Goal: Transaction & Acquisition: Purchase product/service

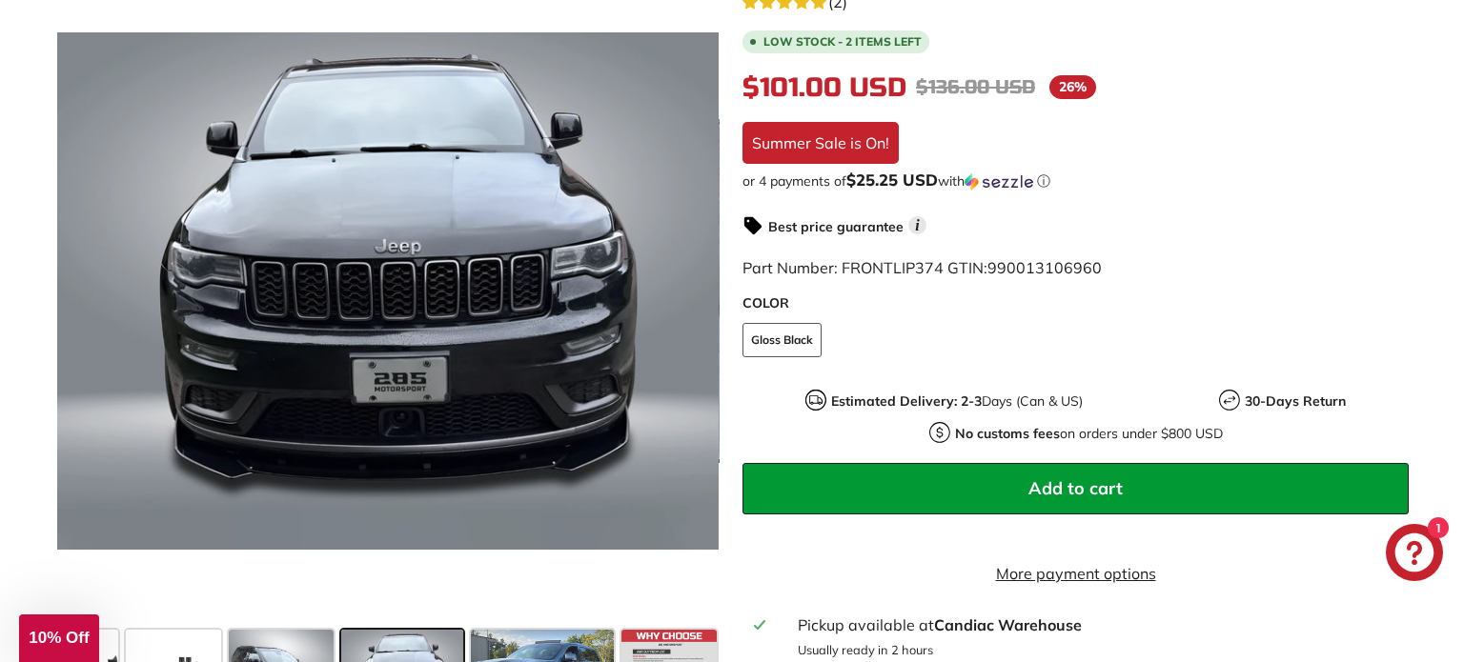
scroll to position [448, 0]
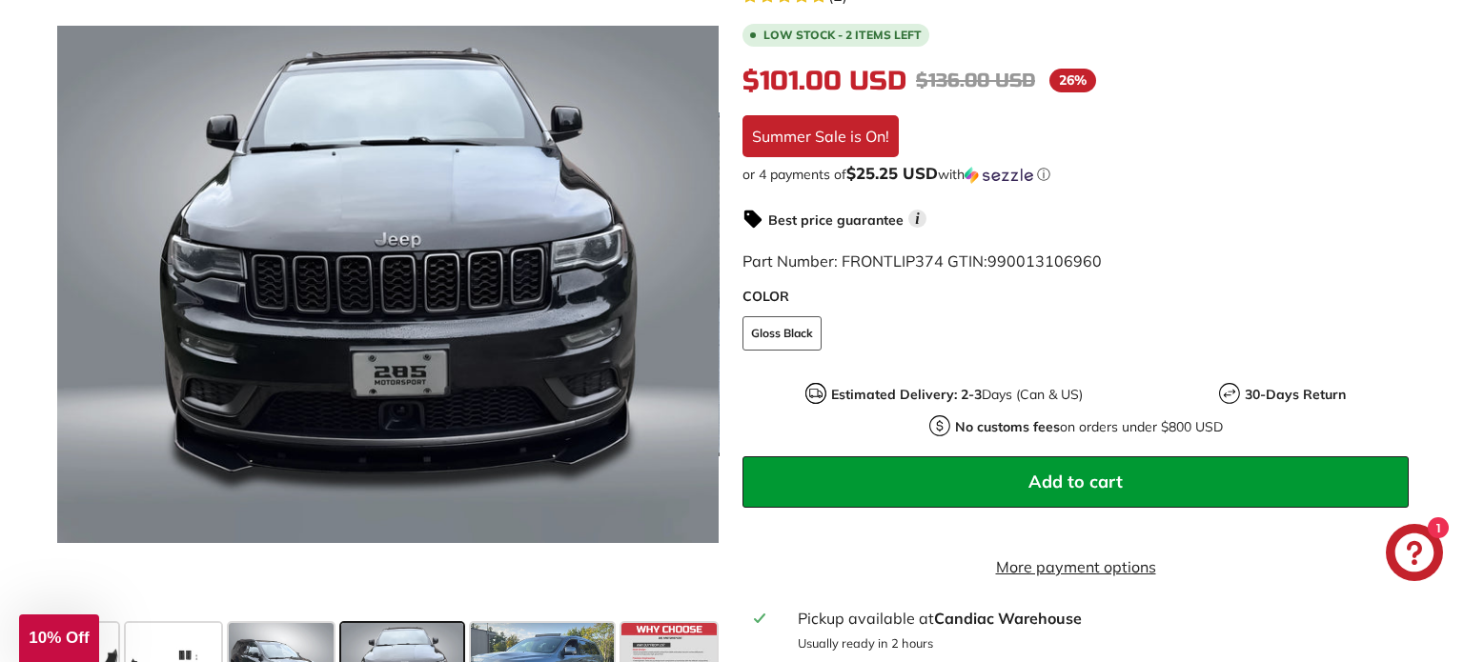
click at [0, 0] on div "ⓘ" at bounding box center [0, 0] width 0 height 0
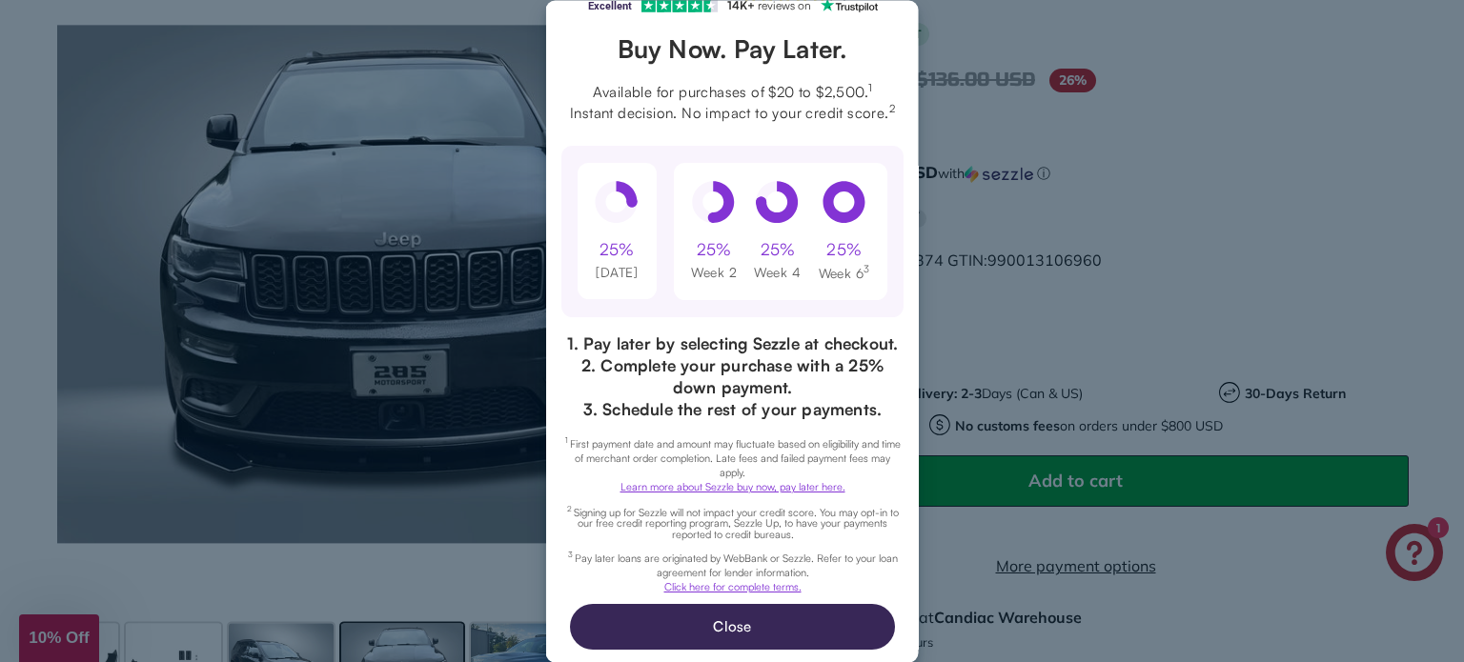
scroll to position [78, 0]
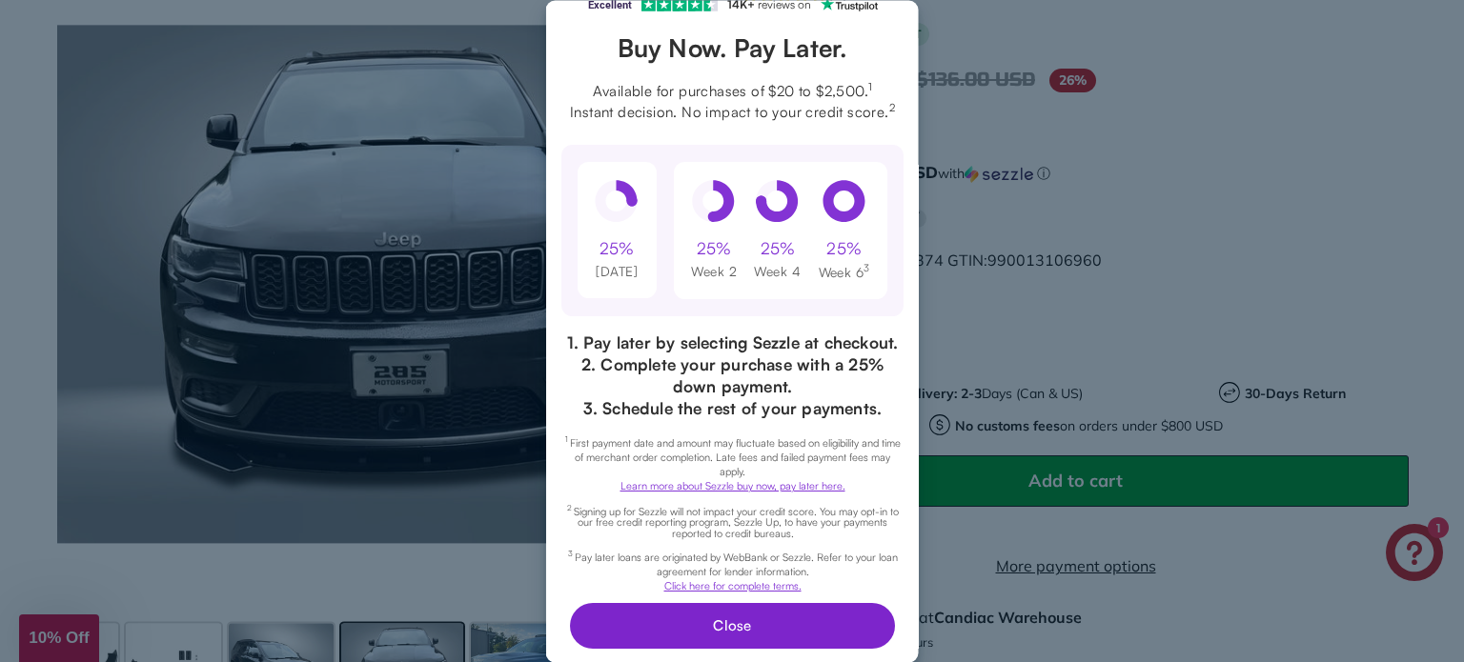
click at [765, 632] on button "Close" at bounding box center [731, 626] width 325 height 46
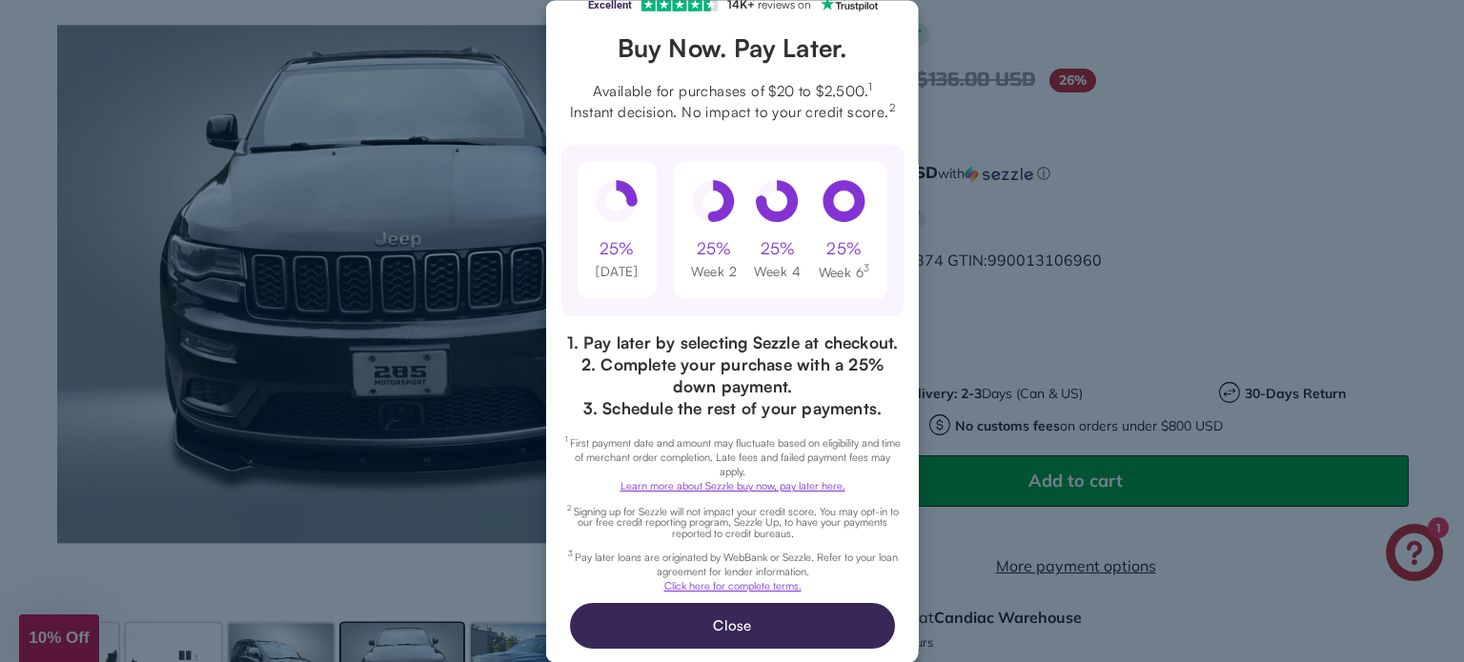
scroll to position [0, 0]
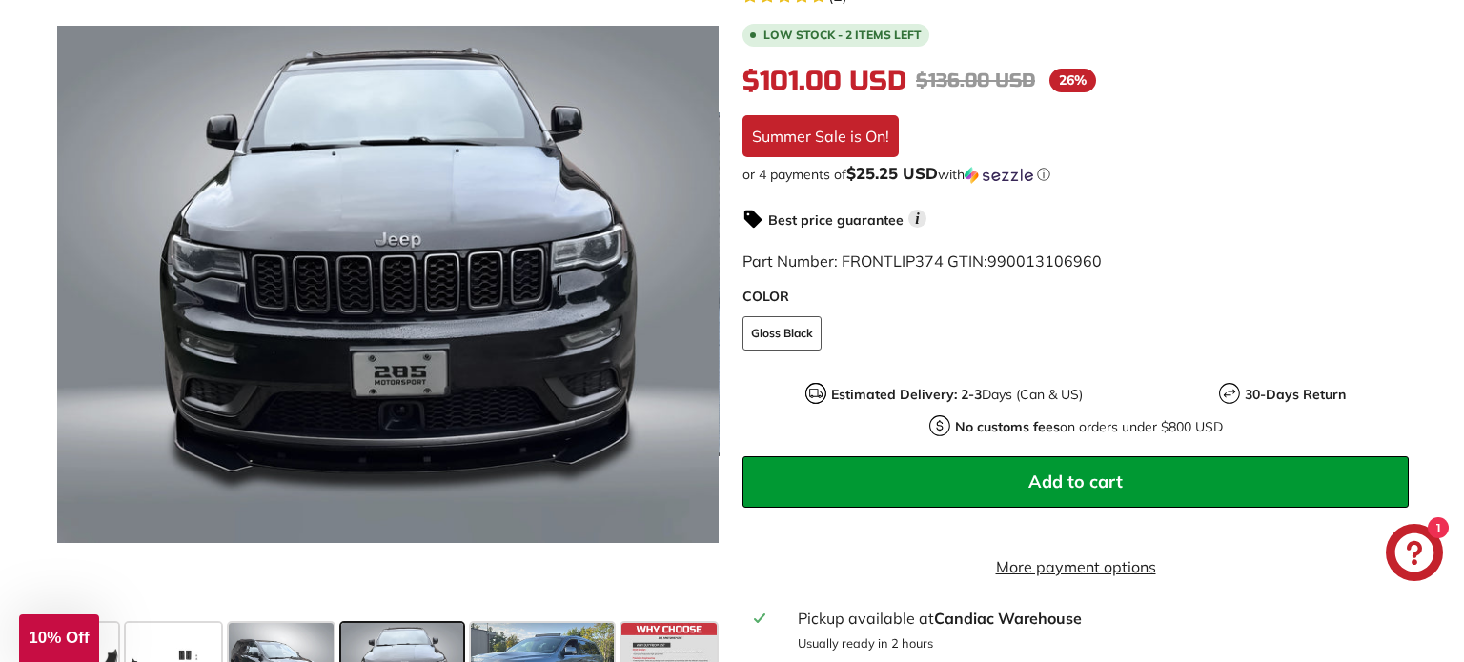
click at [1009, 471] on button "Add to cart" at bounding box center [1075, 481] width 666 height 51
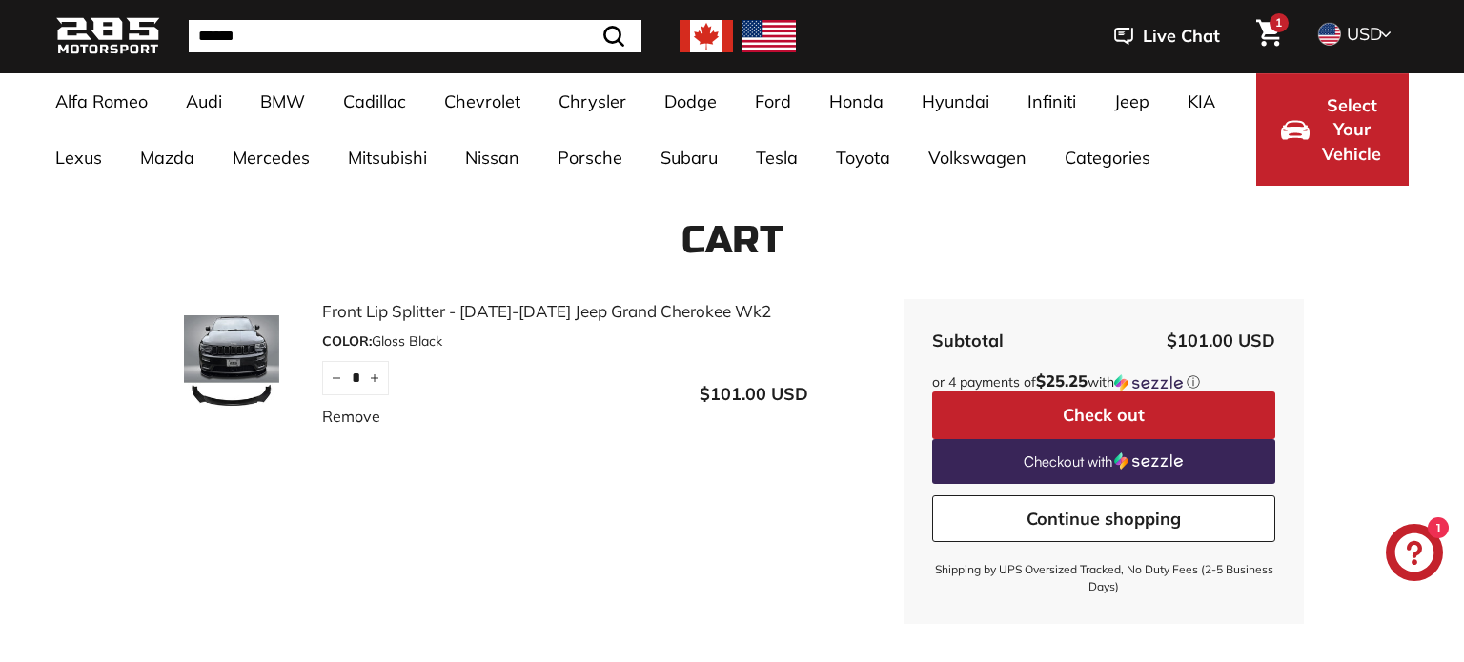
scroll to position [72, 0]
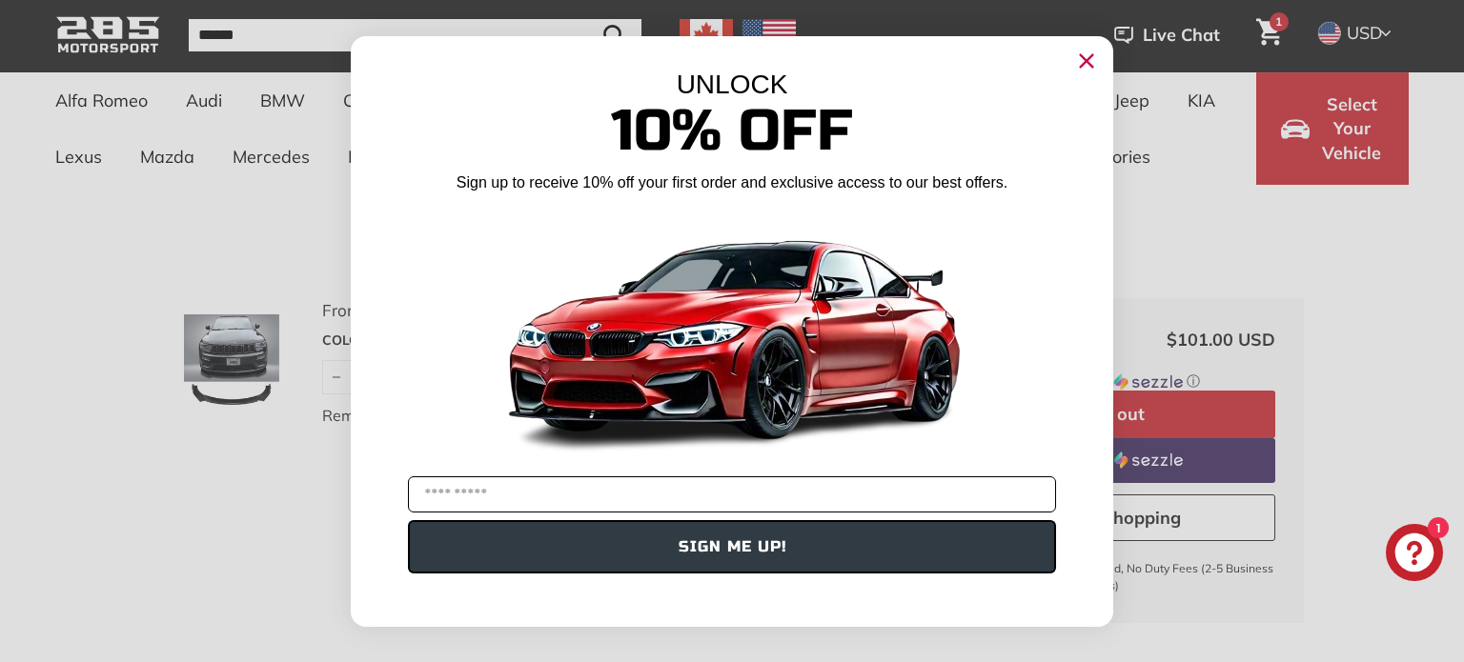
click at [619, 496] on input "YOUR EMAIL" at bounding box center [732, 495] width 648 height 36
type input "**********"
click at [712, 557] on button "SIGN ME UP!" at bounding box center [732, 546] width 648 height 53
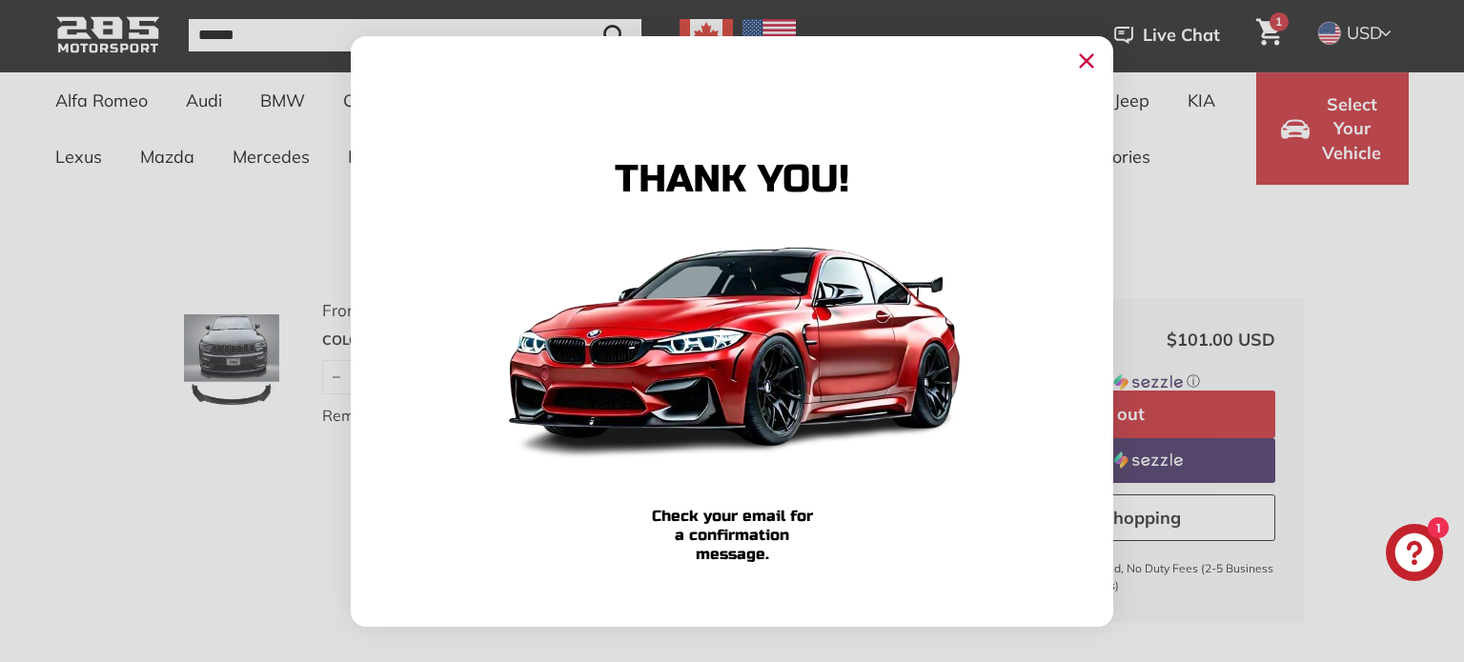
click at [1083, 52] on circle "Close dialog" at bounding box center [1086, 60] width 29 height 29
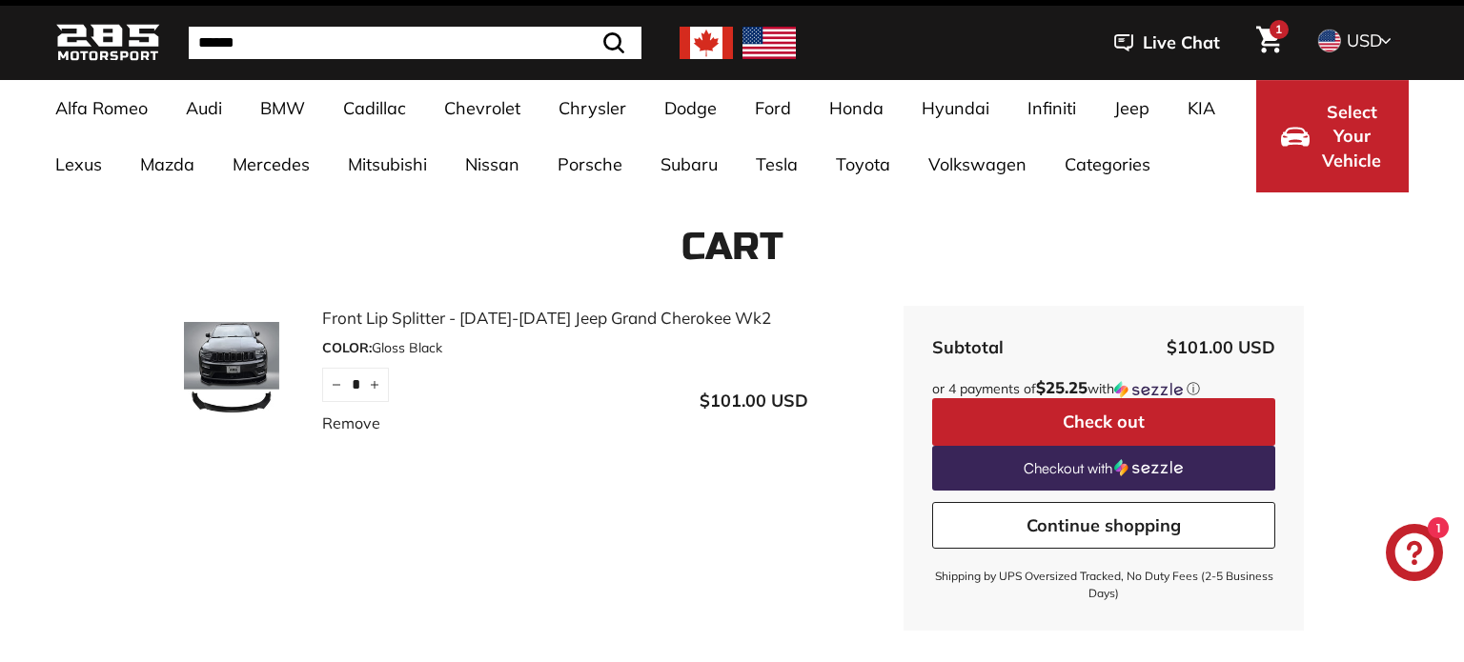
scroll to position [64, 0]
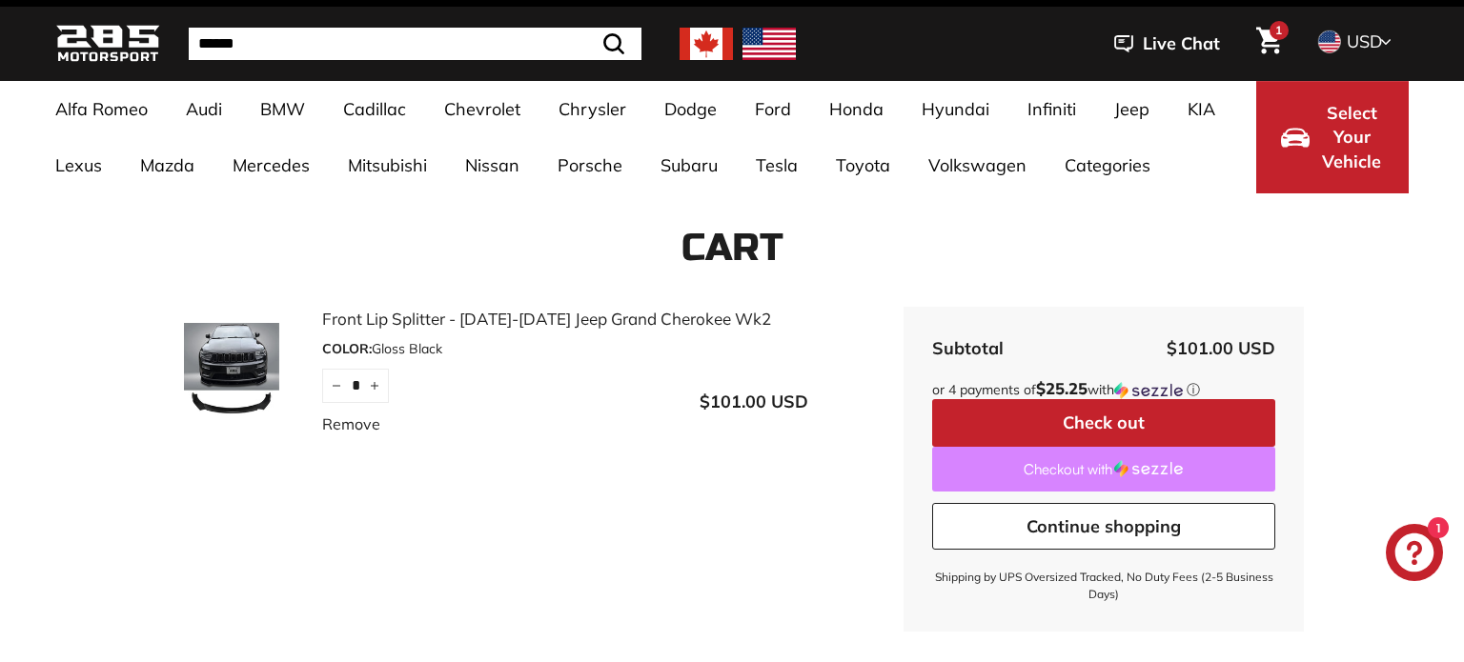
click at [1055, 471] on link "Checkout with" at bounding box center [1103, 469] width 343 height 45
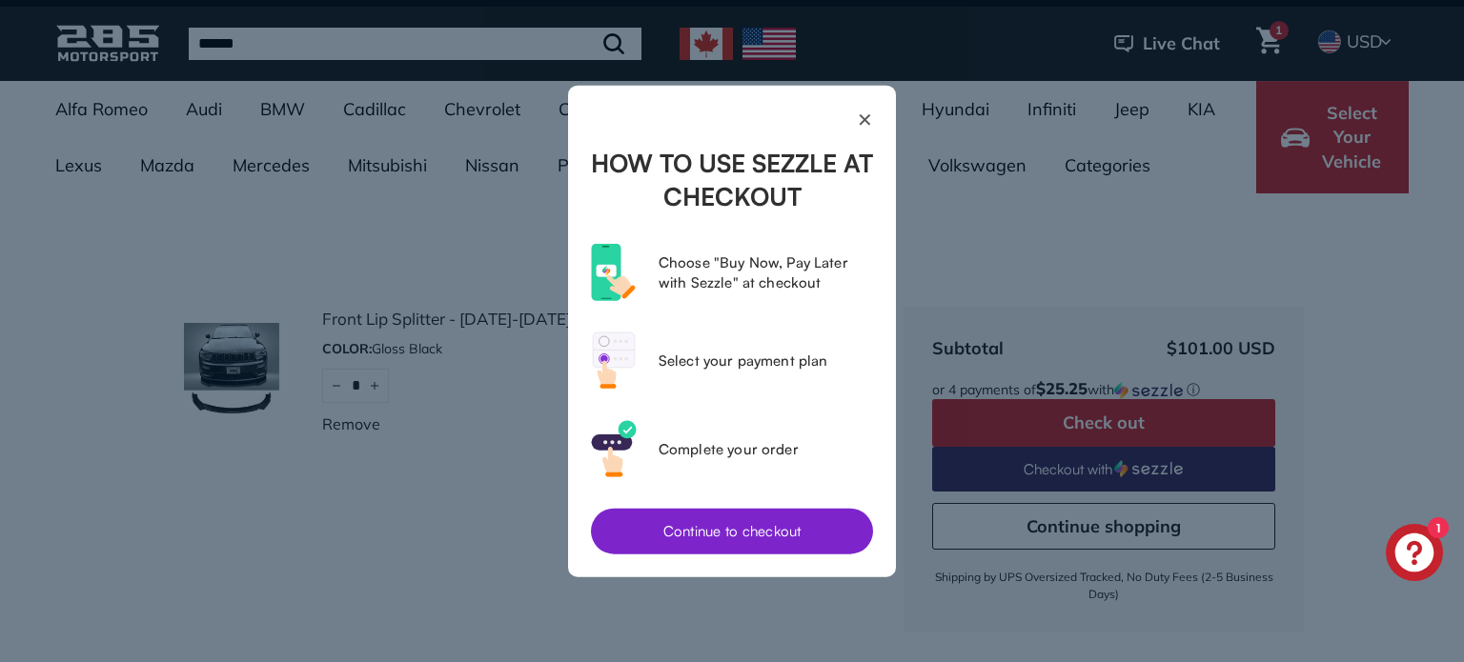
click at [734, 521] on button "Continue to checkout" at bounding box center [732, 532] width 282 height 46
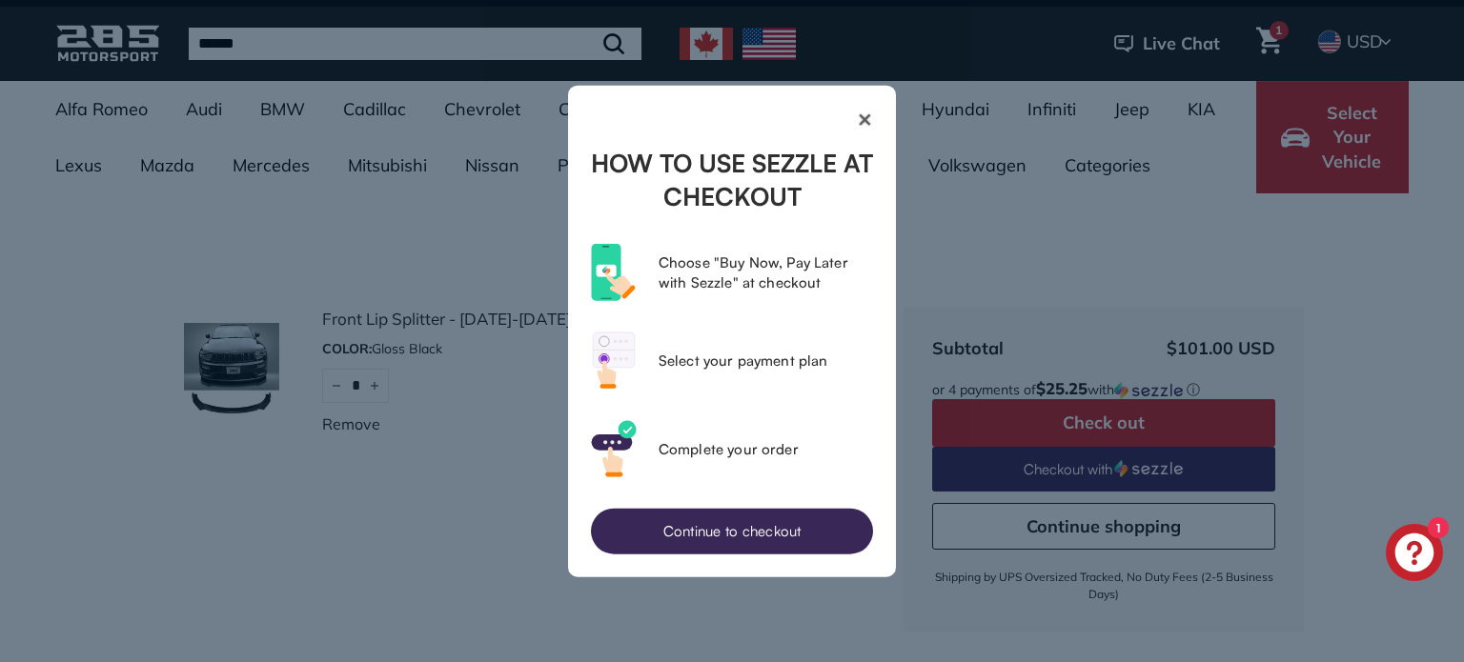
click at [868, 118] on button "✕" at bounding box center [732, 119] width 282 height 23
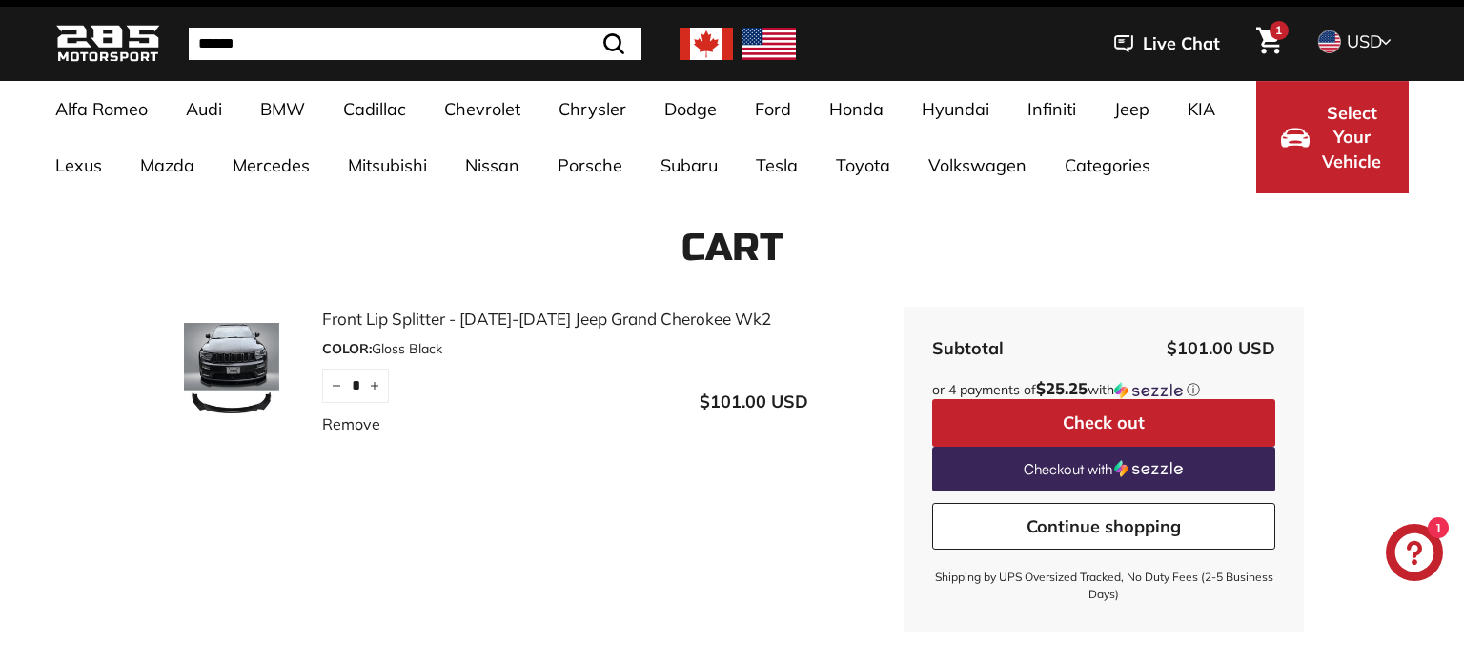
click at [1265, 44] on icon "Cart" at bounding box center [1269, 41] width 26 height 28
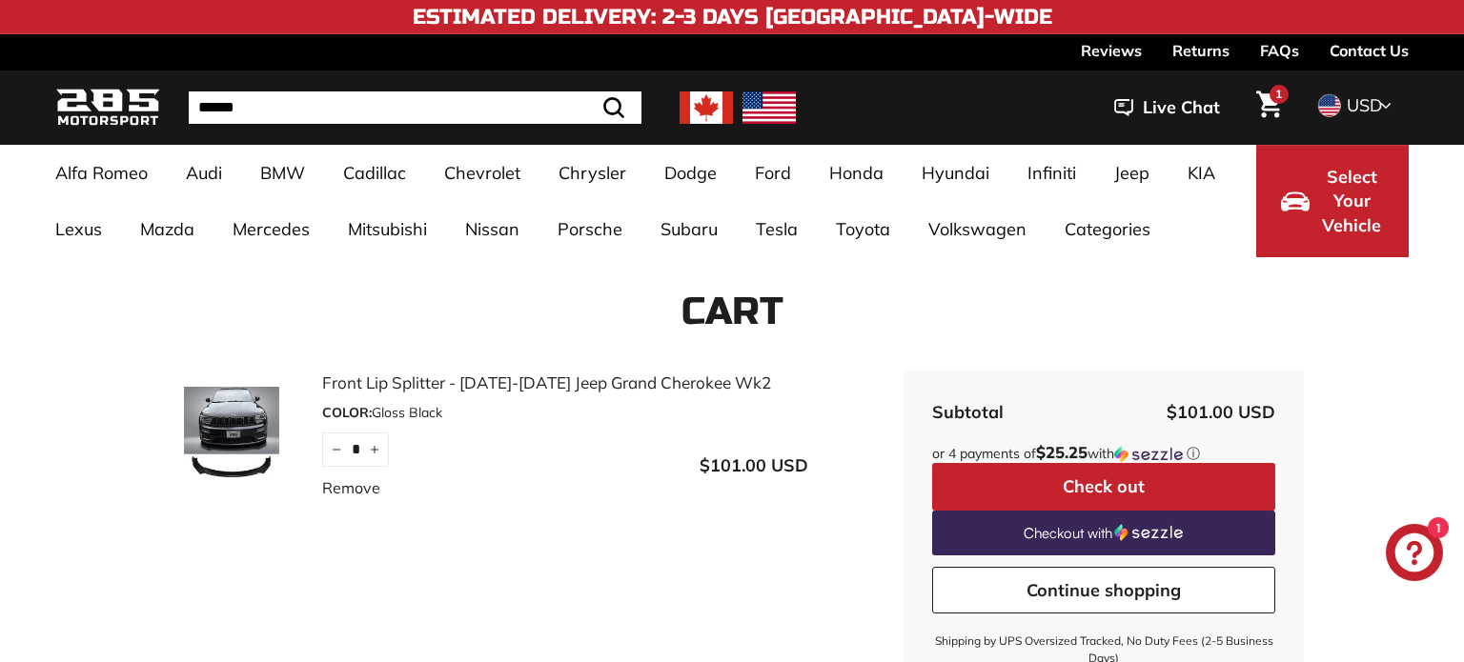
click at [1179, 483] on button "Check out" at bounding box center [1103, 487] width 343 height 48
